Goal: Feedback & Contribution: Contribute content

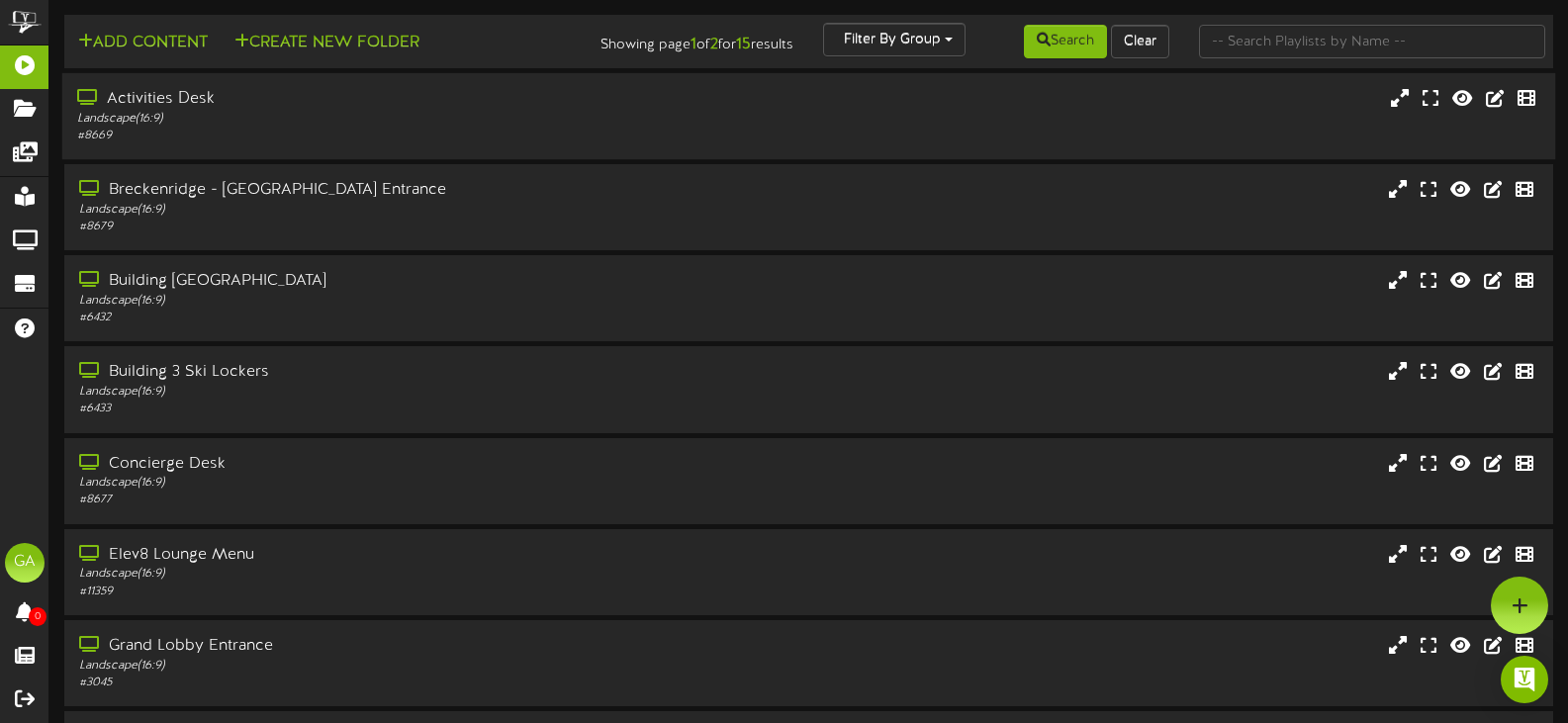
click at [394, 97] on div "Activities Desk" at bounding box center [373, 99] width 592 height 23
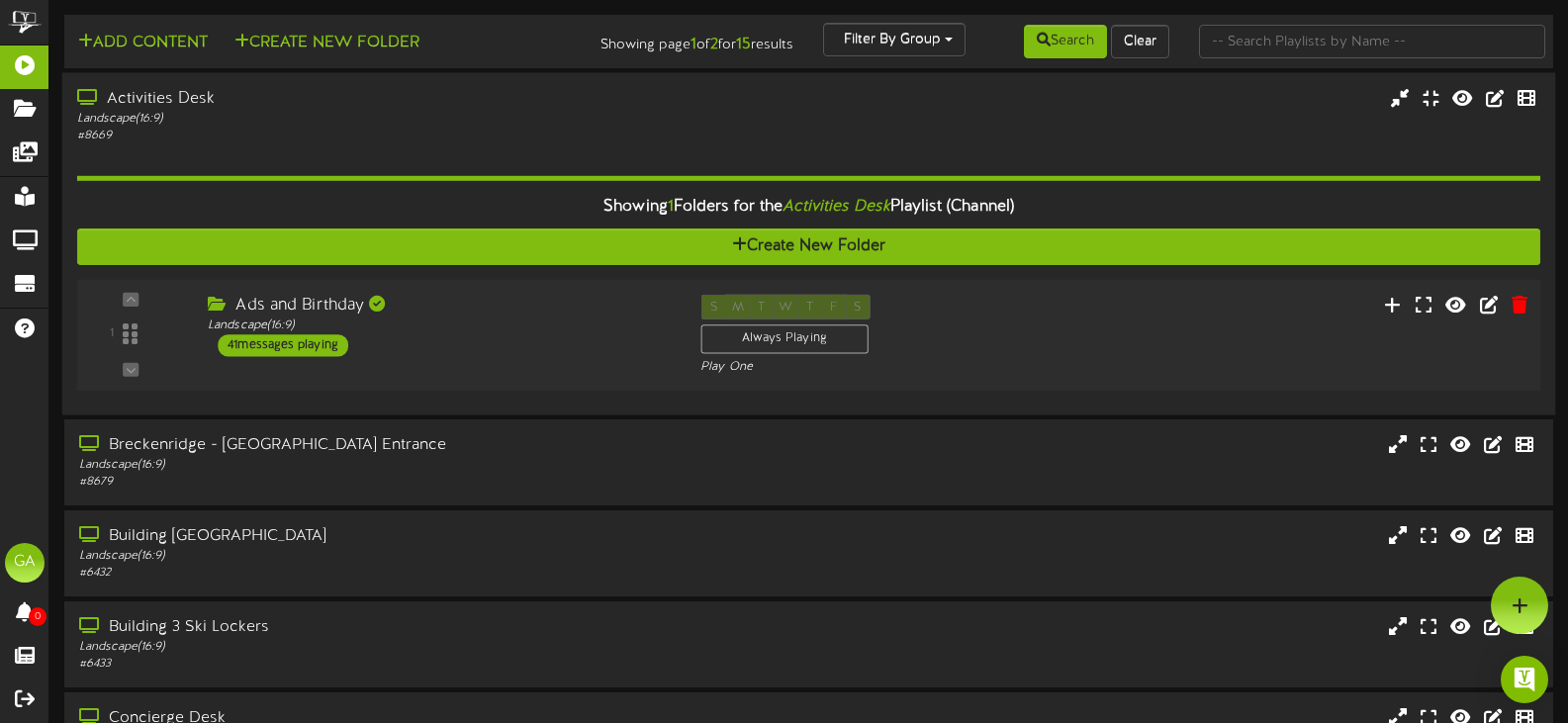
click at [462, 309] on div "Ads and Birthday" at bounding box center [439, 306] width 463 height 23
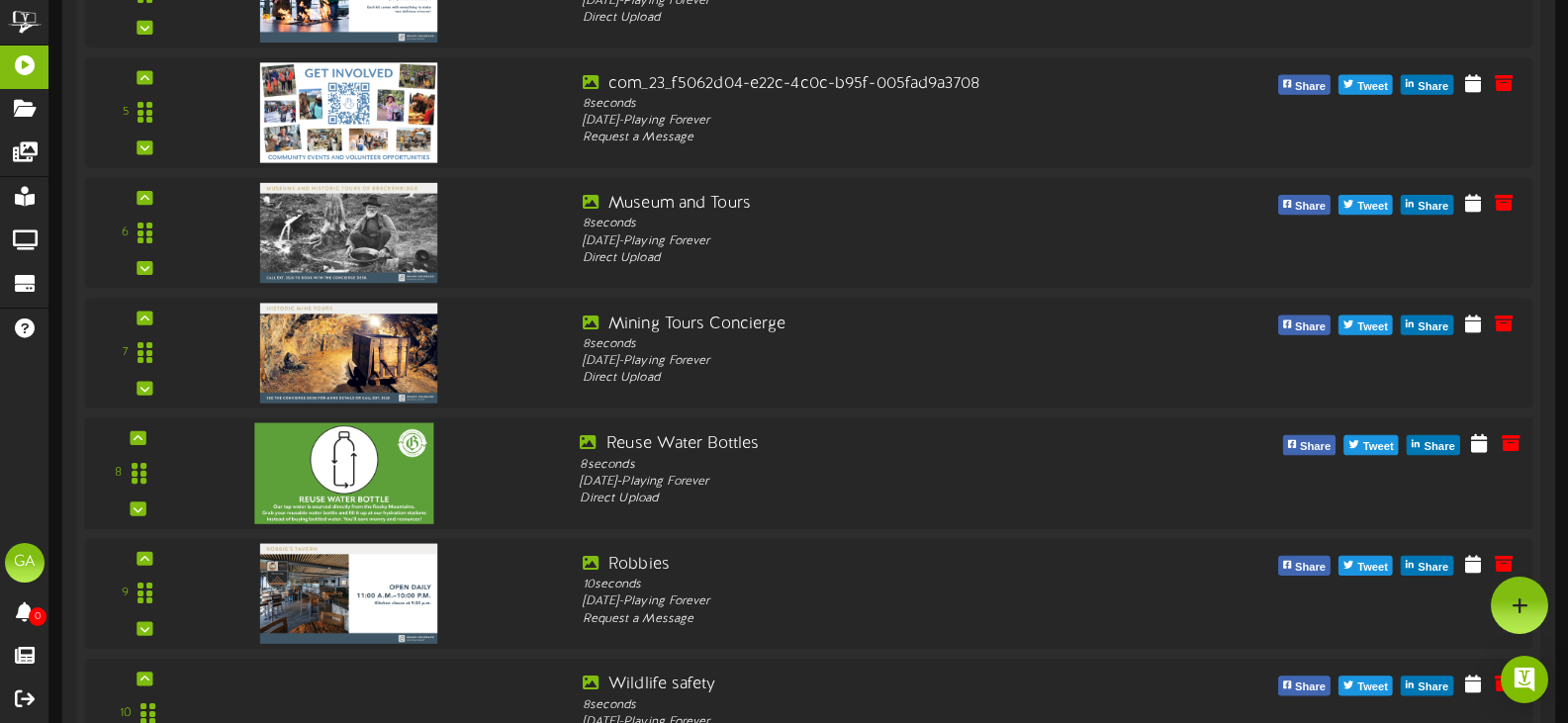
scroll to position [99, 0]
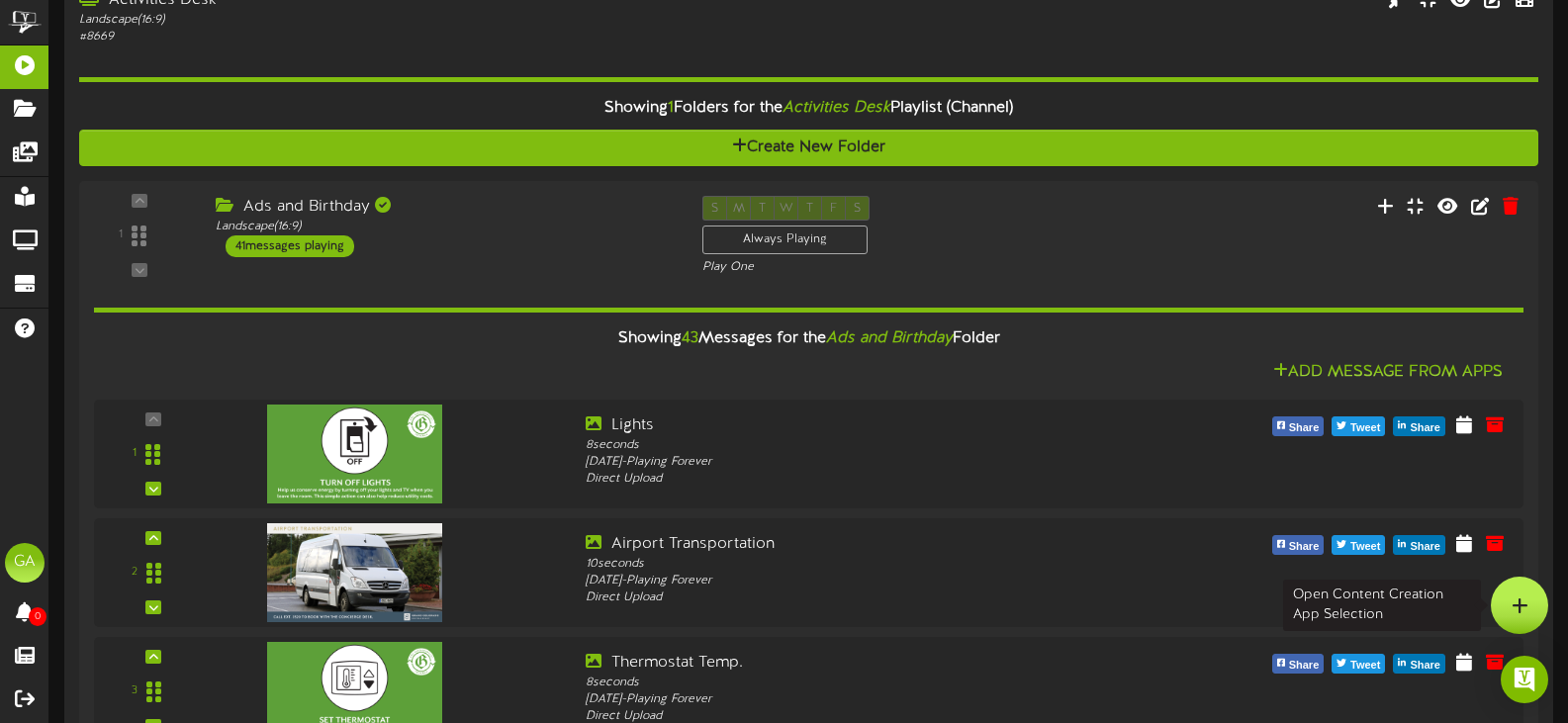
click at [1511, 585] on div at bounding box center [1519, 605] width 58 height 58
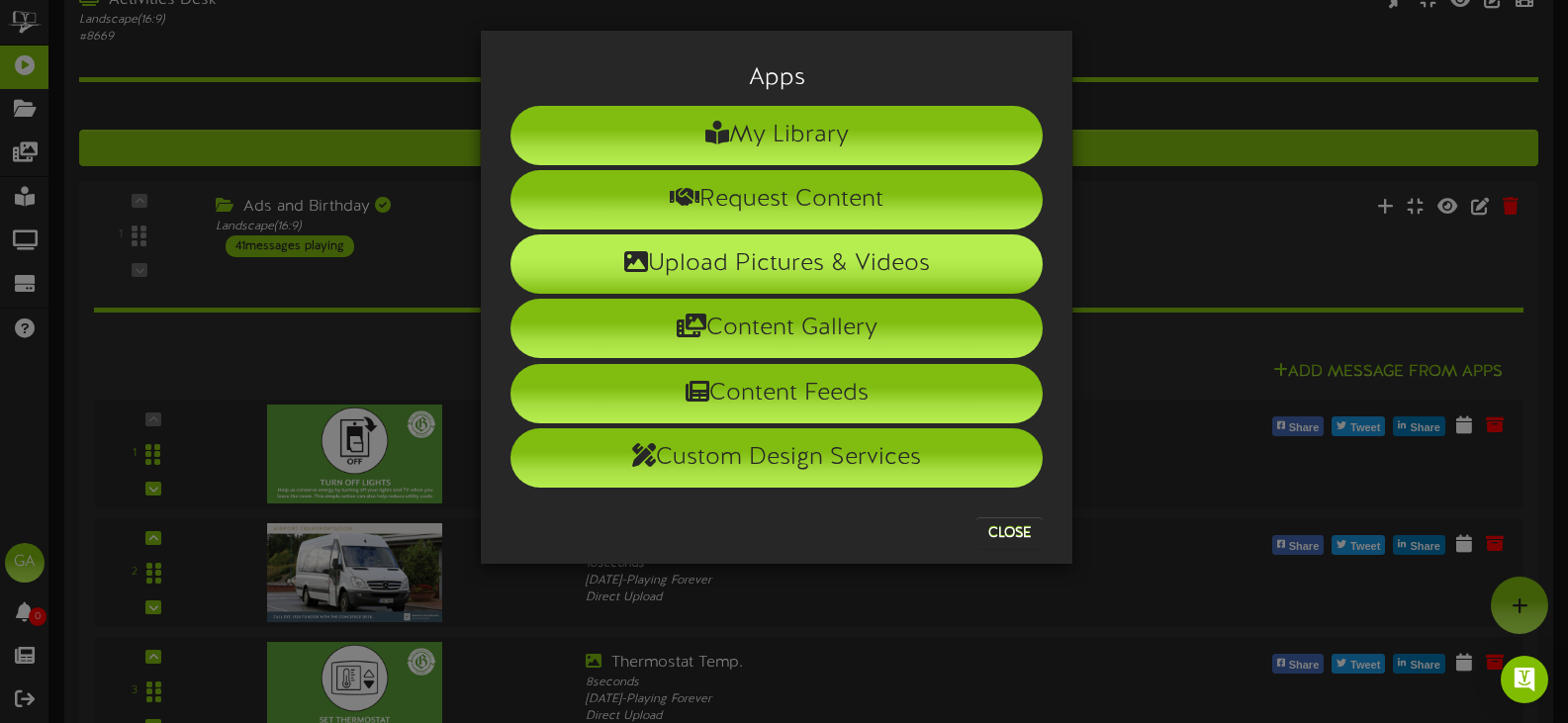
click at [757, 239] on li "Upload Pictures & Videos" at bounding box center [777, 264] width 532 height 60
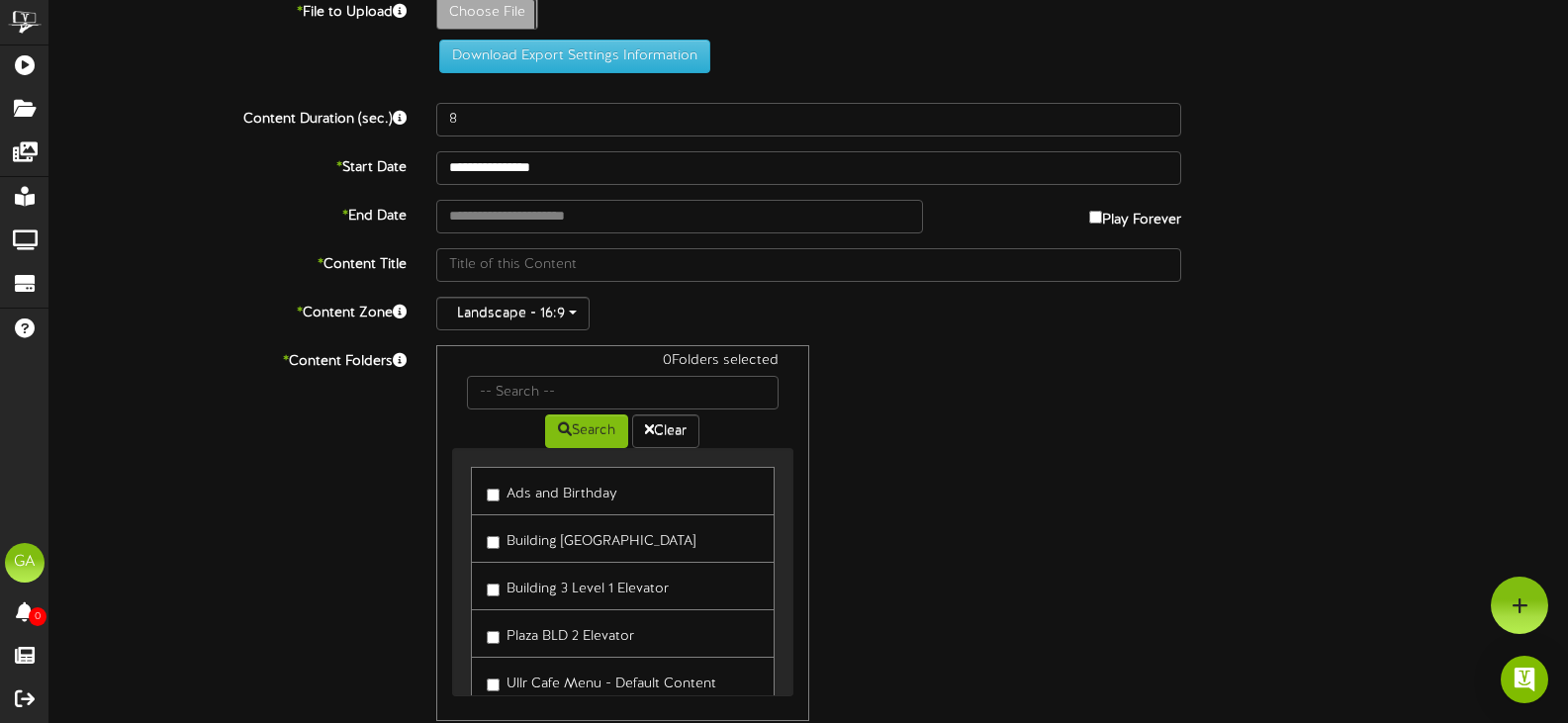
type input "**********"
type input "TVAds"
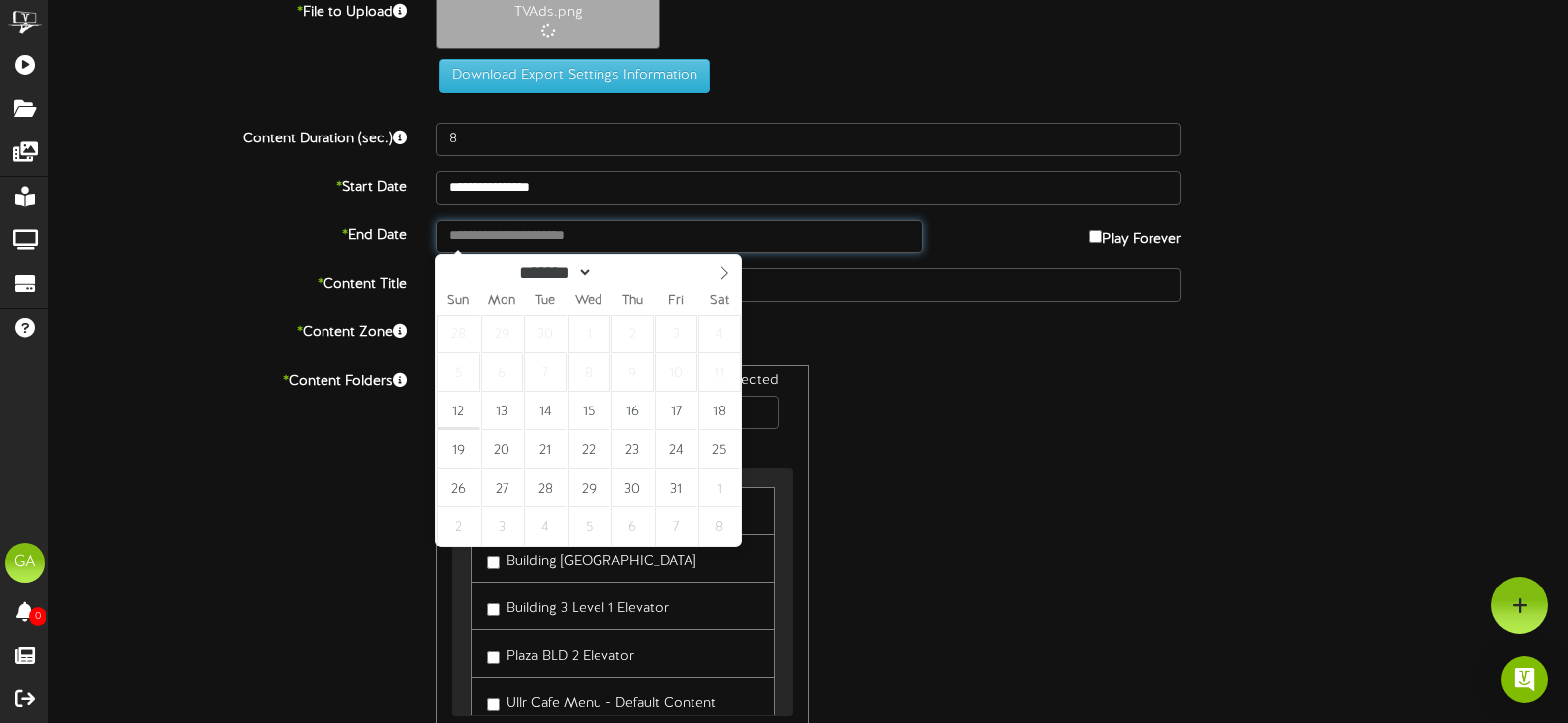
click at [536, 244] on input "text" at bounding box center [680, 236] width 486 height 34
type input "**********"
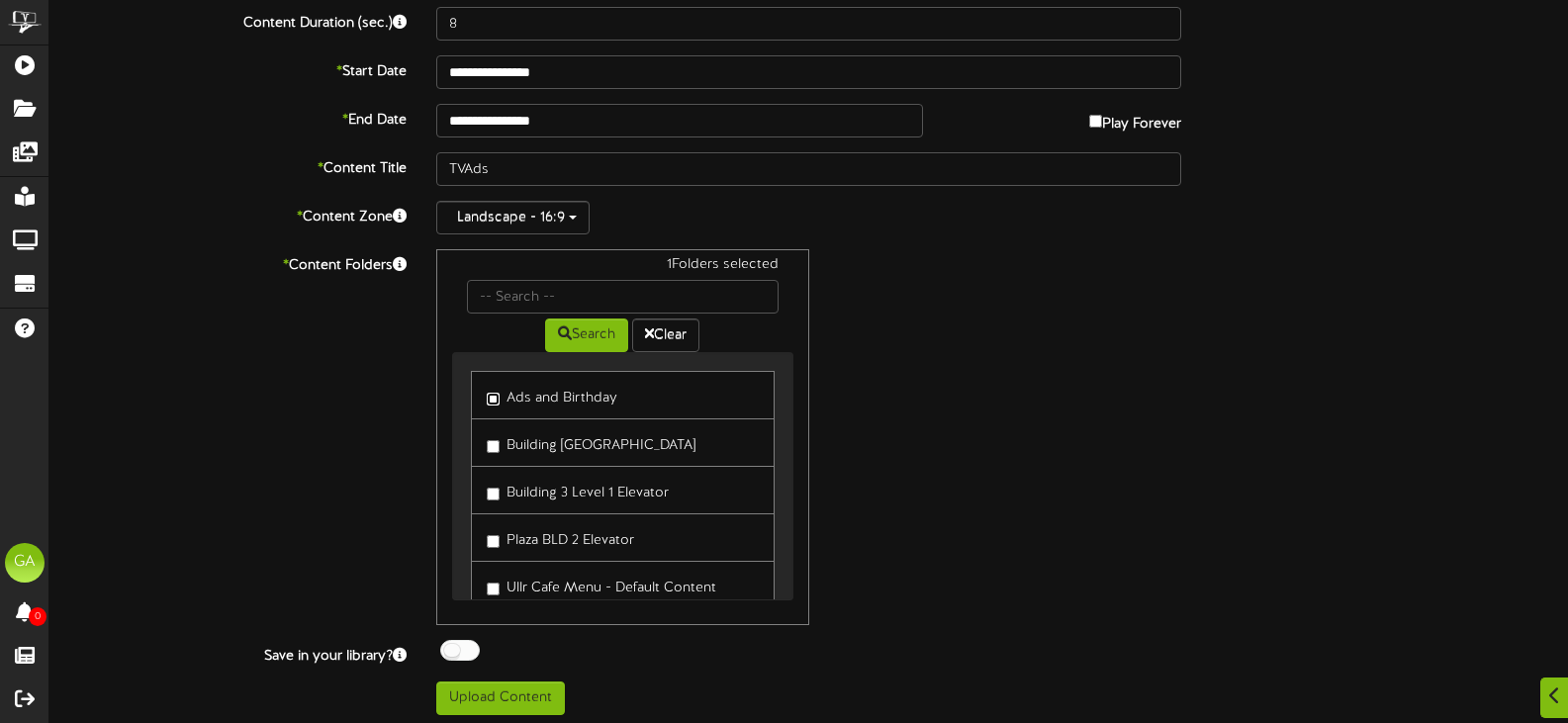
scroll to position [232, 0]
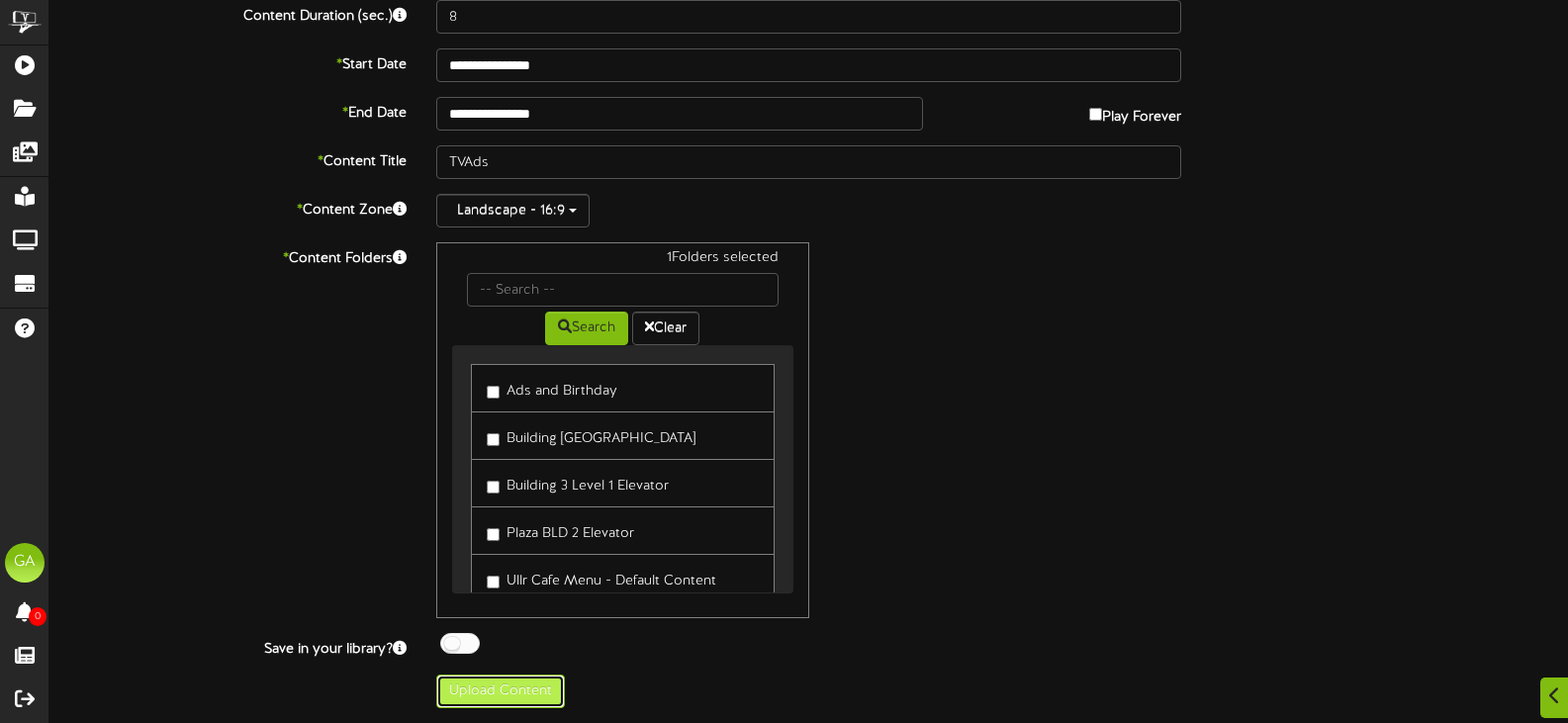
click at [540, 680] on button "Upload Content" at bounding box center [500, 692] width 129 height 34
